Goal: Find specific page/section: Find specific page/section

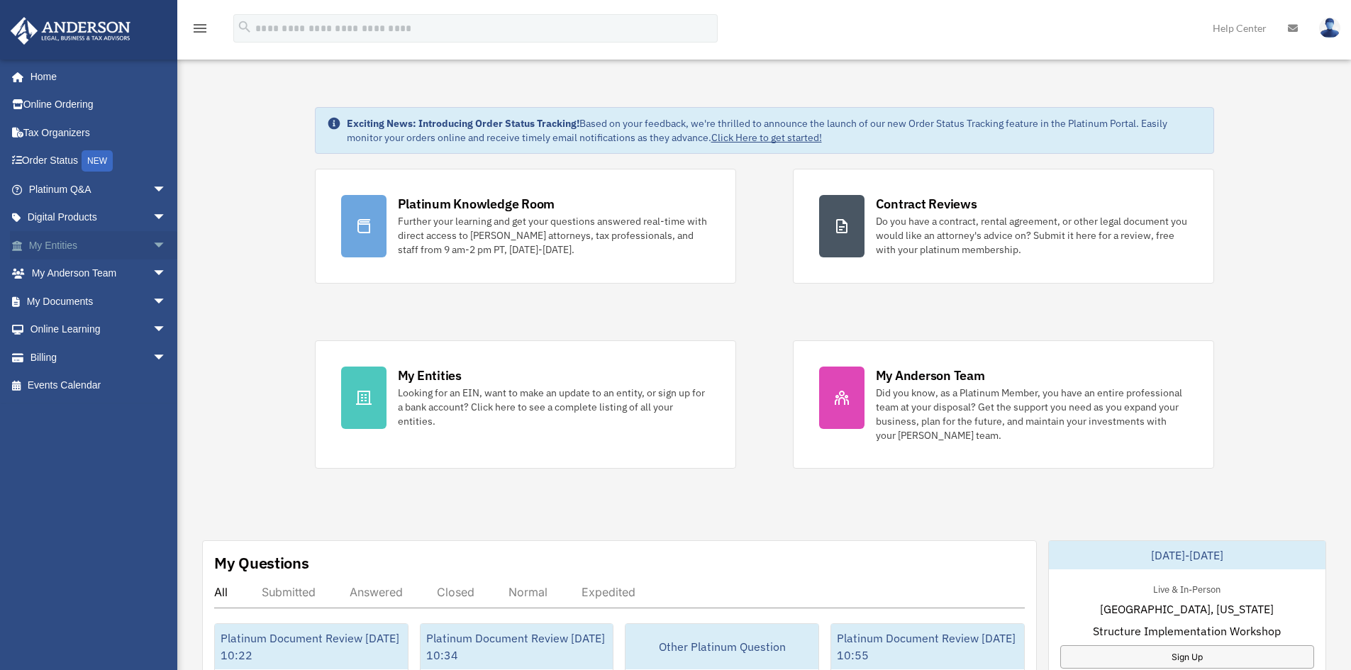
click at [153, 245] on span "arrow_drop_down" at bounding box center [167, 245] width 28 height 29
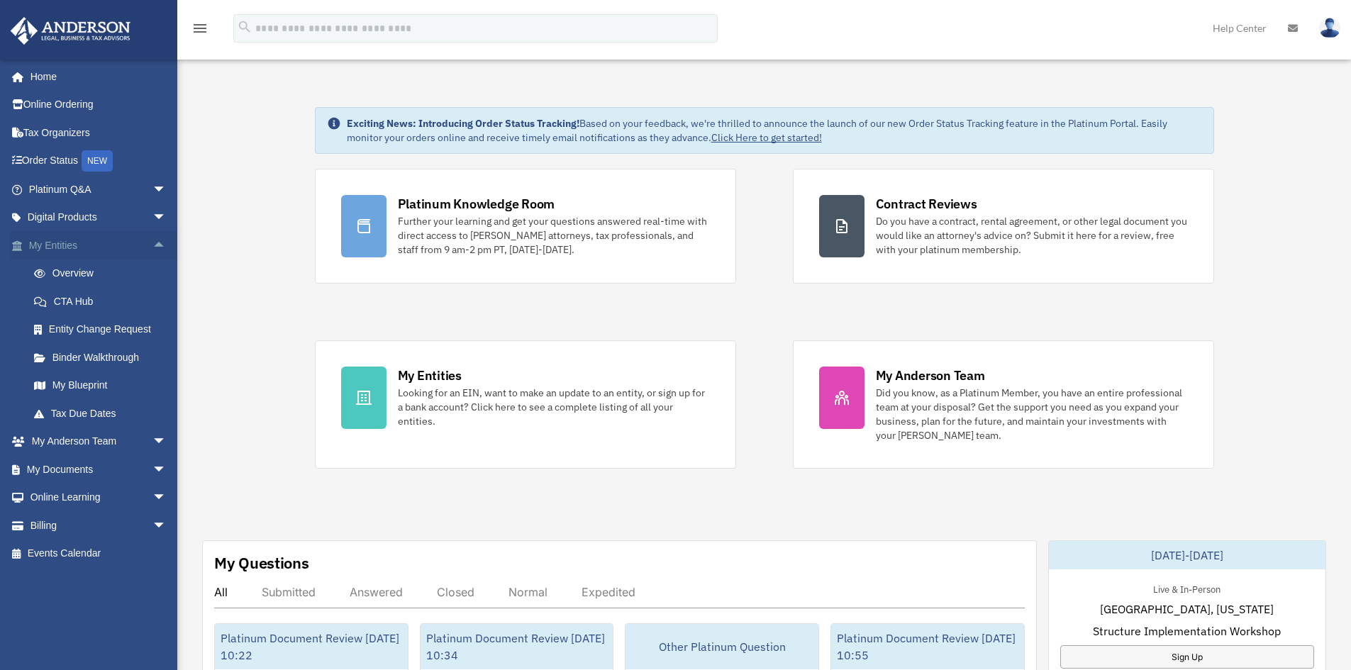
click at [153, 245] on span "arrow_drop_up" at bounding box center [167, 245] width 28 height 29
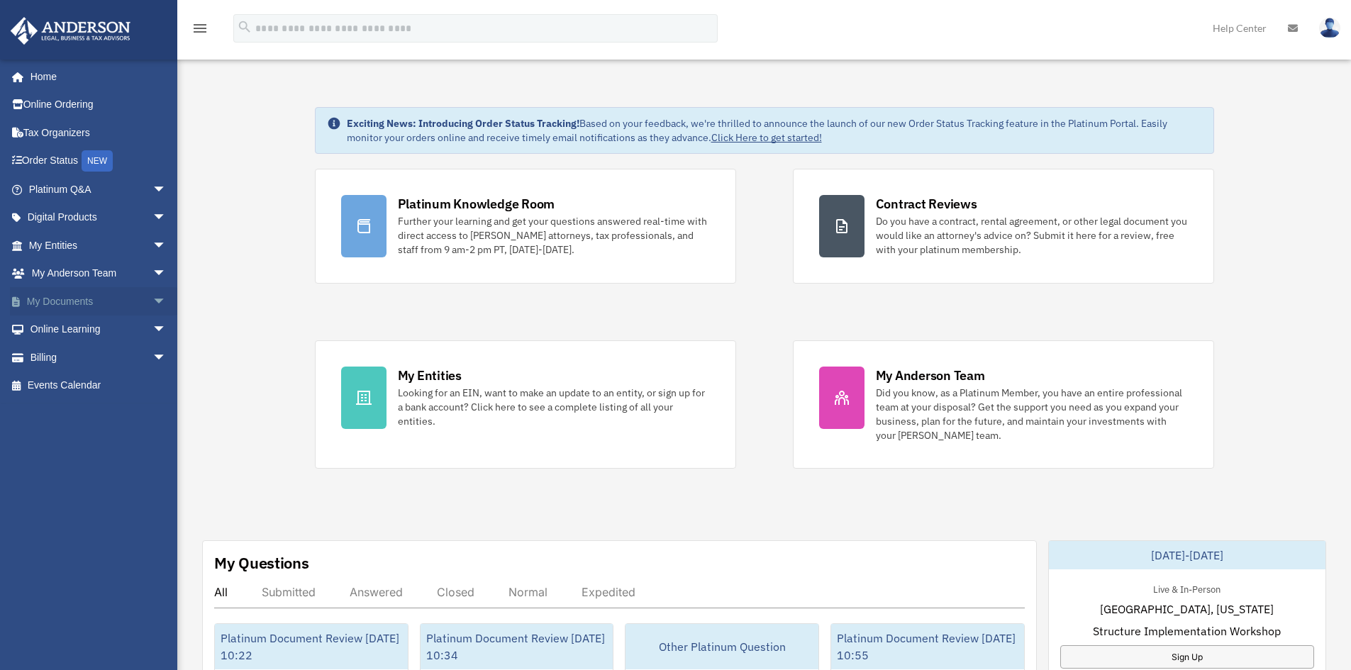
click at [153, 289] on span "arrow_drop_down" at bounding box center [167, 301] width 28 height 29
click at [153, 192] on span "arrow_drop_down" at bounding box center [167, 189] width 28 height 29
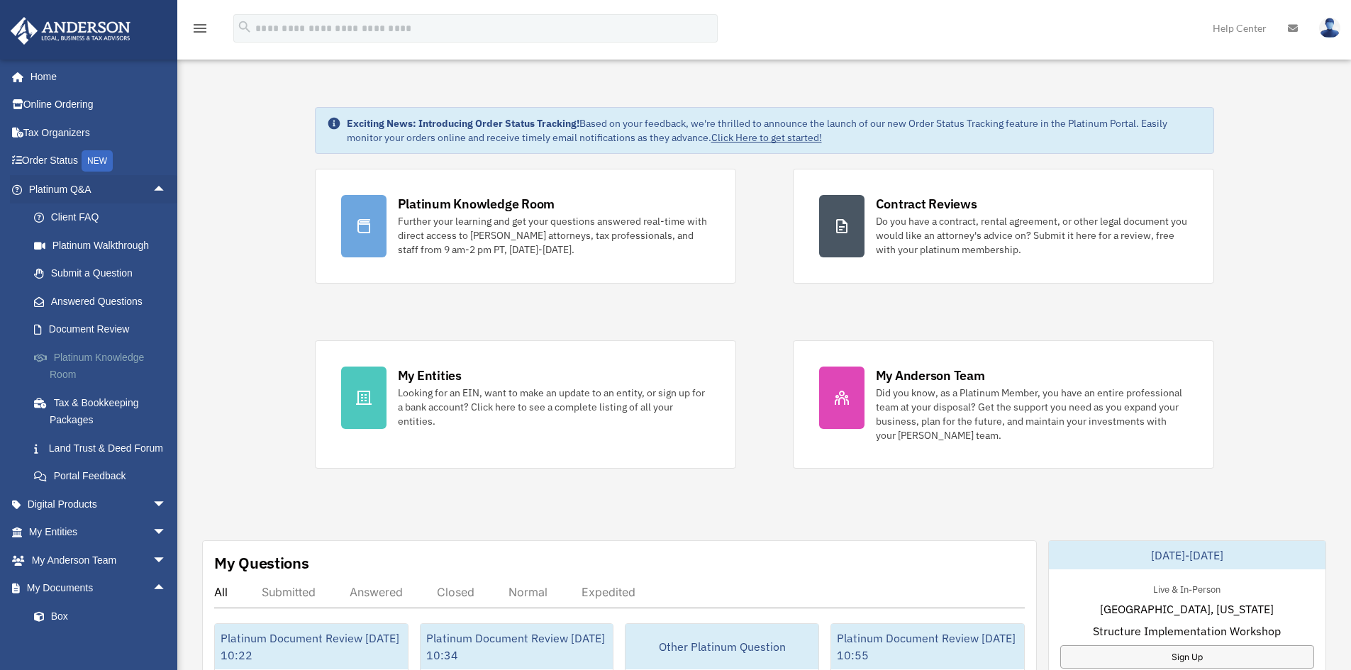
click at [116, 357] on link "Platinum Knowledge Room" at bounding box center [104, 365] width 168 height 45
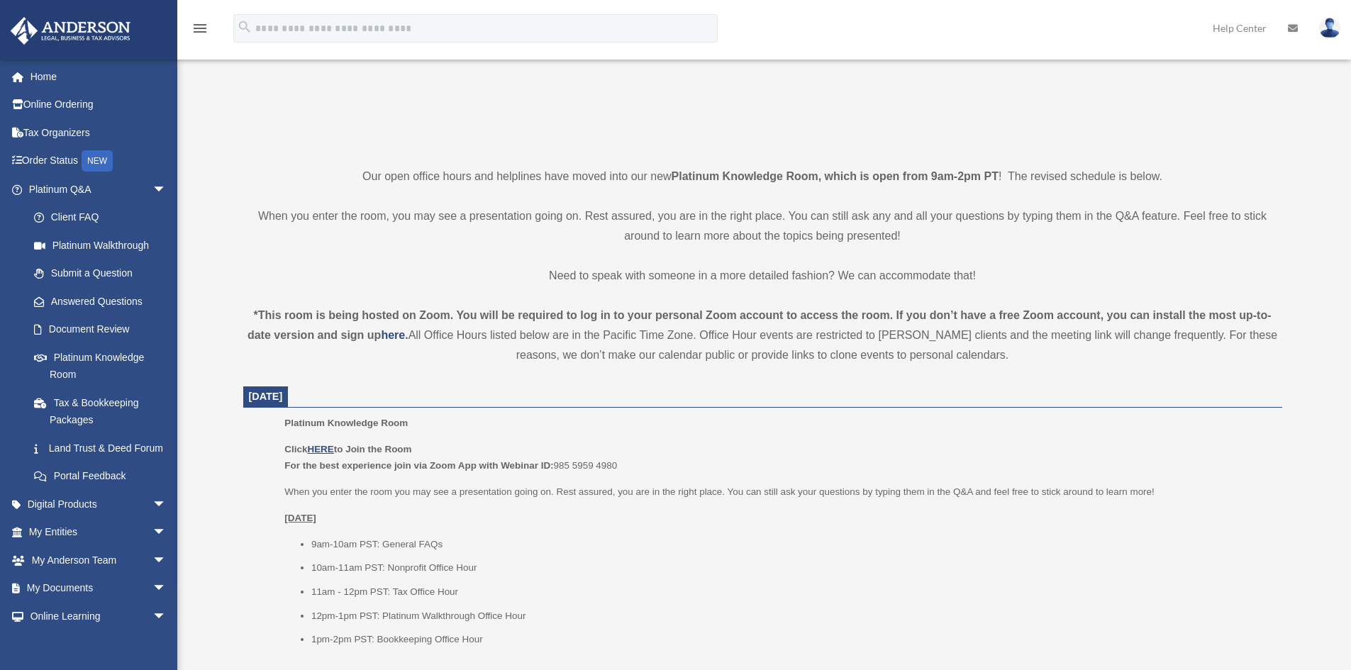
scroll to position [284, 0]
